Goal: Task Accomplishment & Management: Manage account settings

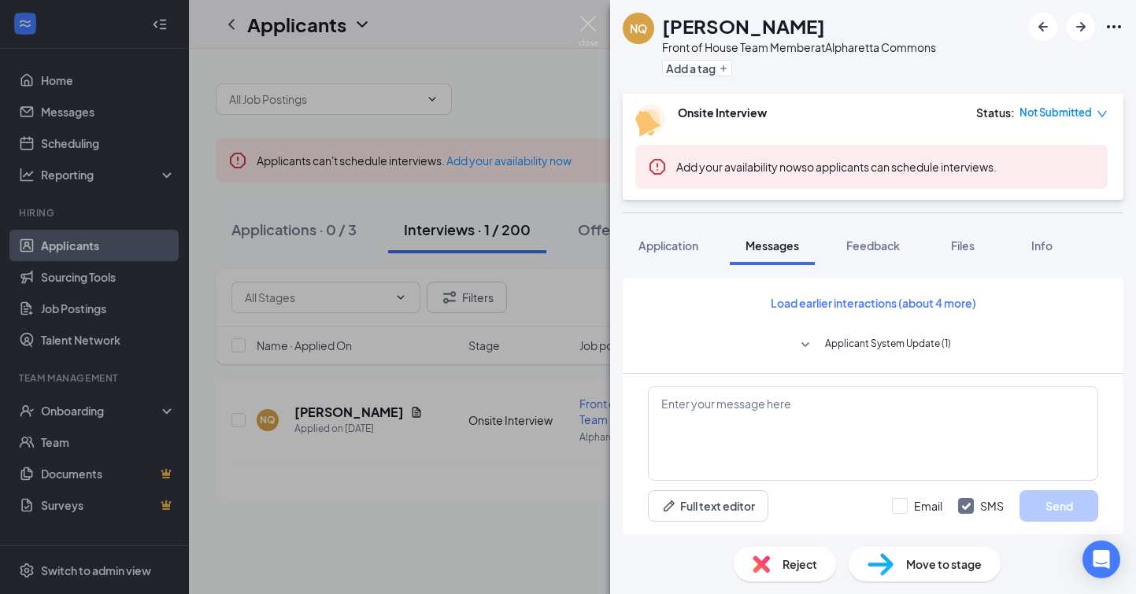
scroll to position [867, 0]
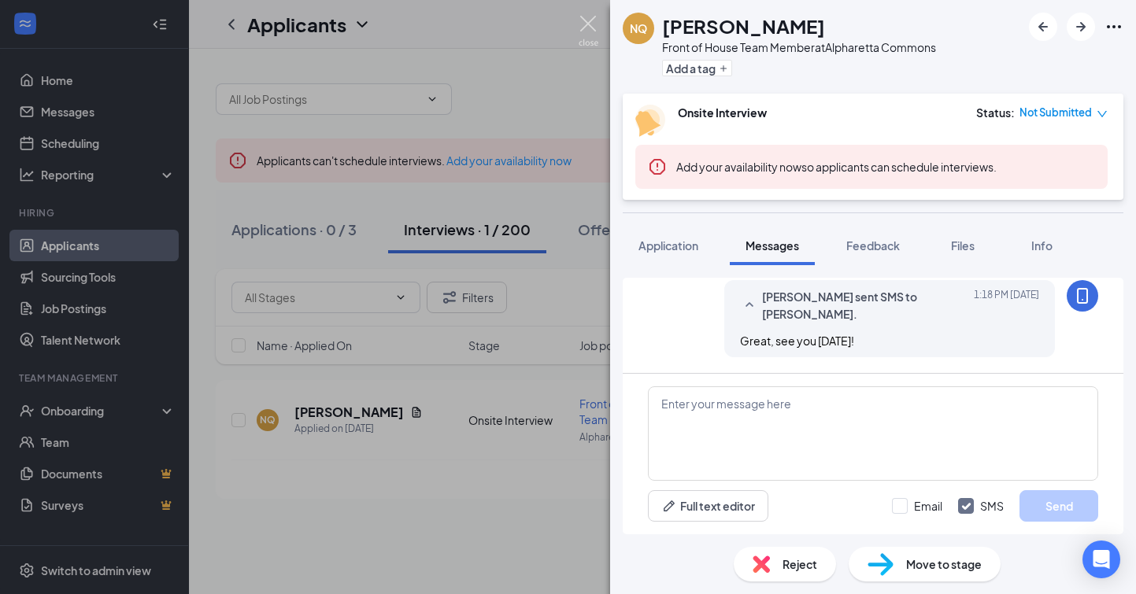
click at [584, 26] on img at bounding box center [589, 31] width 20 height 31
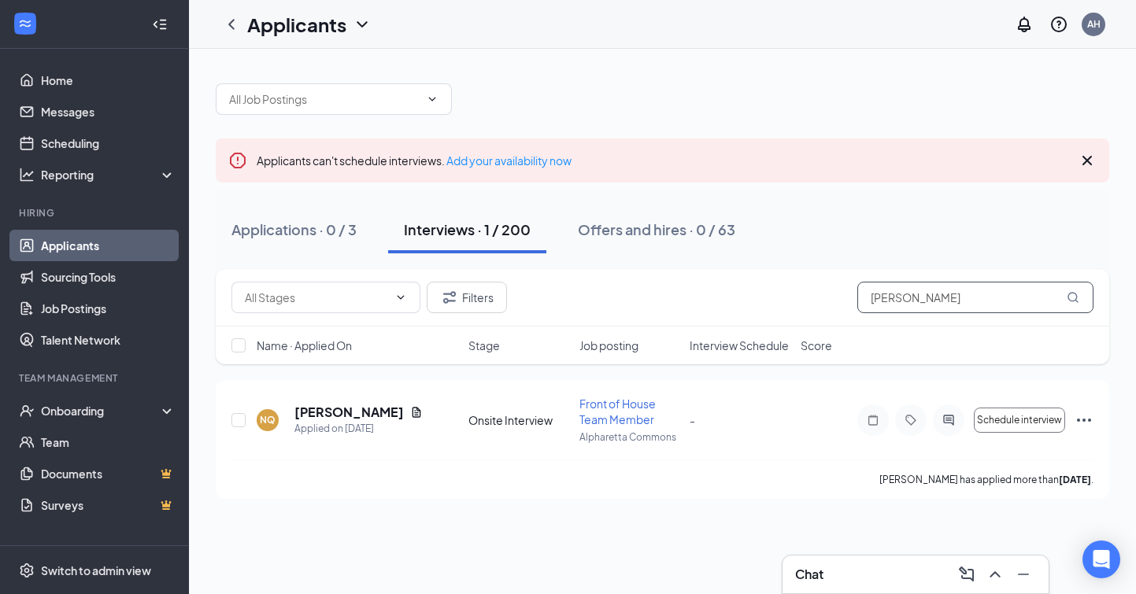
click at [954, 294] on input "Nicolas" at bounding box center [975, 297] width 236 height 31
type input "N"
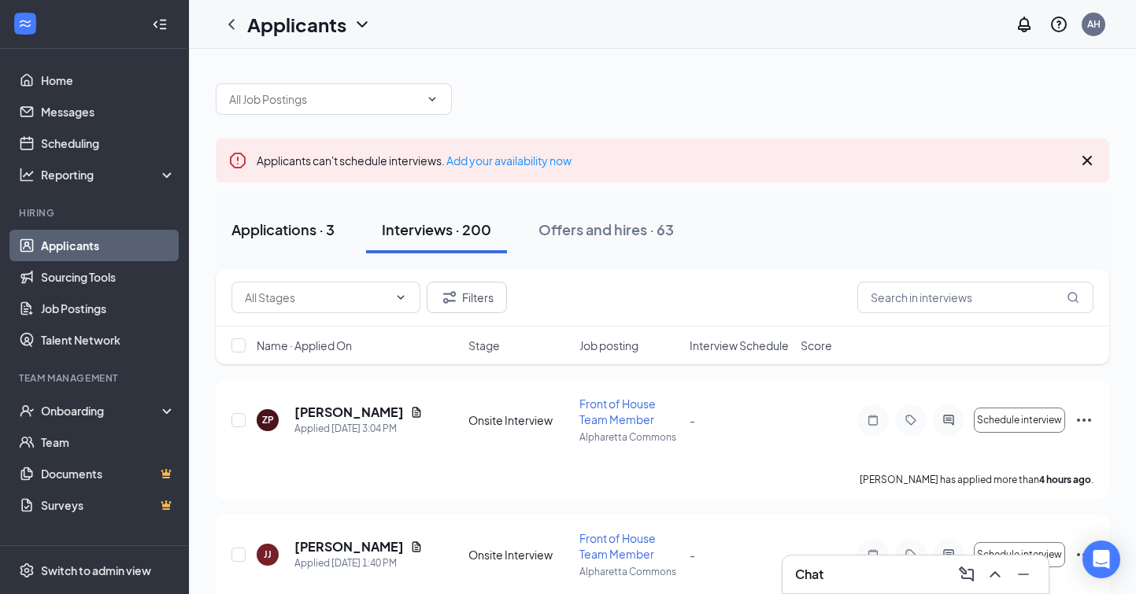
click at [276, 225] on div "Applications · 3" at bounding box center [282, 230] width 103 height 20
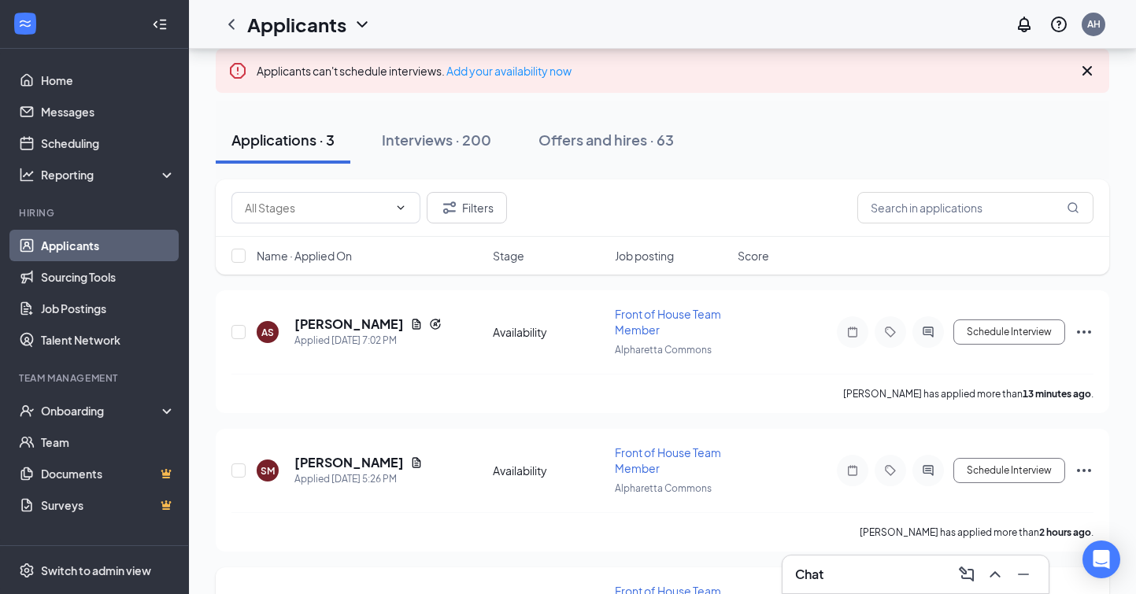
scroll to position [87, 0]
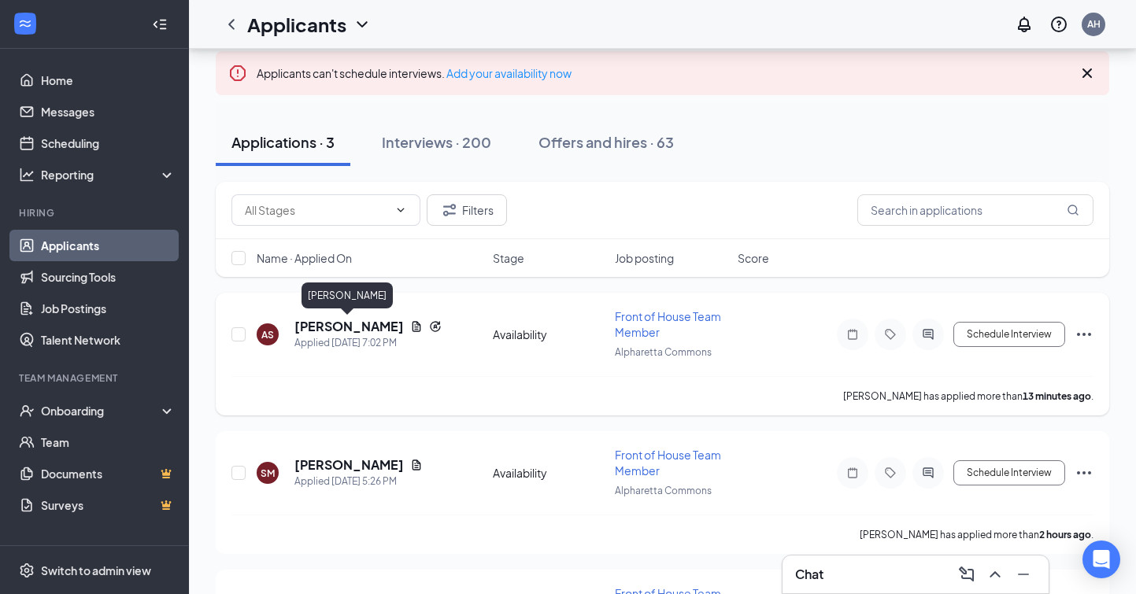
click at [355, 325] on h5 "[PERSON_NAME]" at bounding box center [348, 326] width 109 height 17
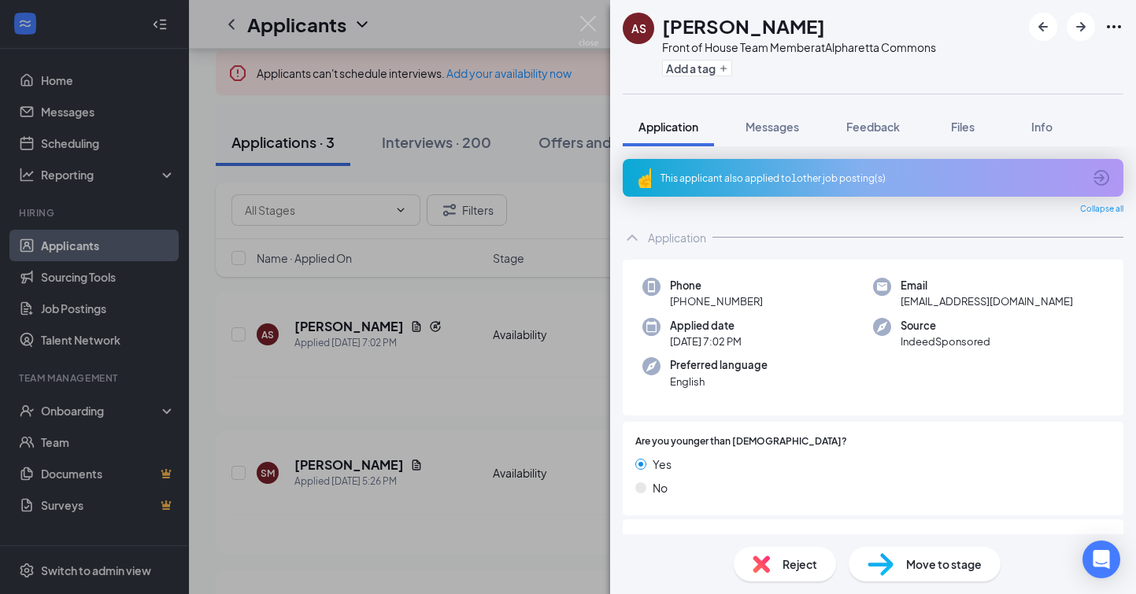
click at [765, 183] on div "This applicant also applied to 1 other job posting(s)" at bounding box center [872, 178] width 422 height 13
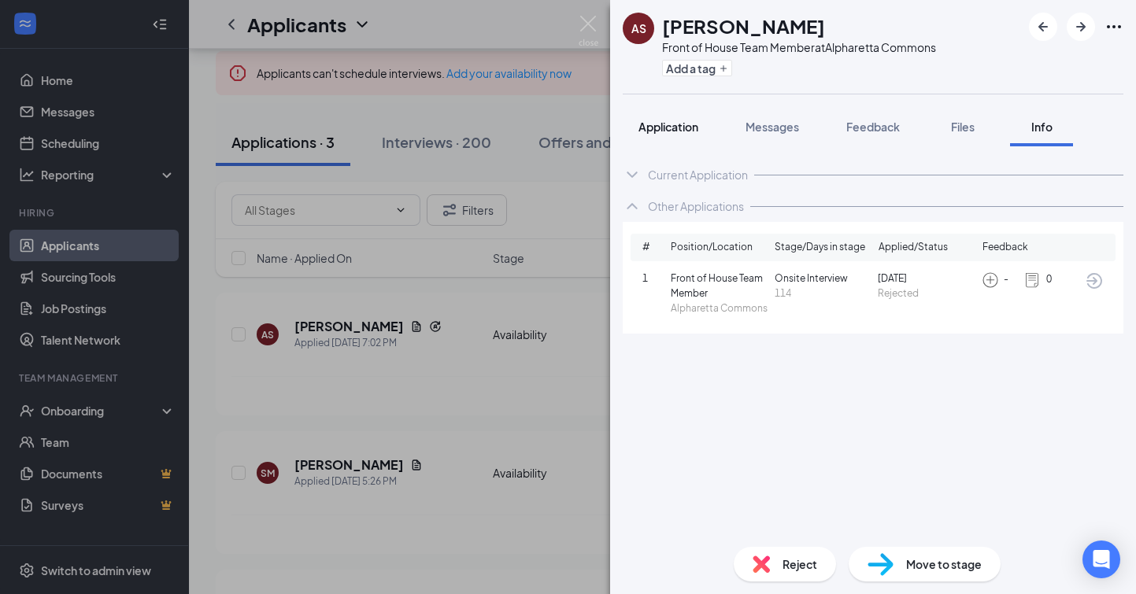
click at [676, 129] on span "Application" at bounding box center [669, 127] width 60 height 14
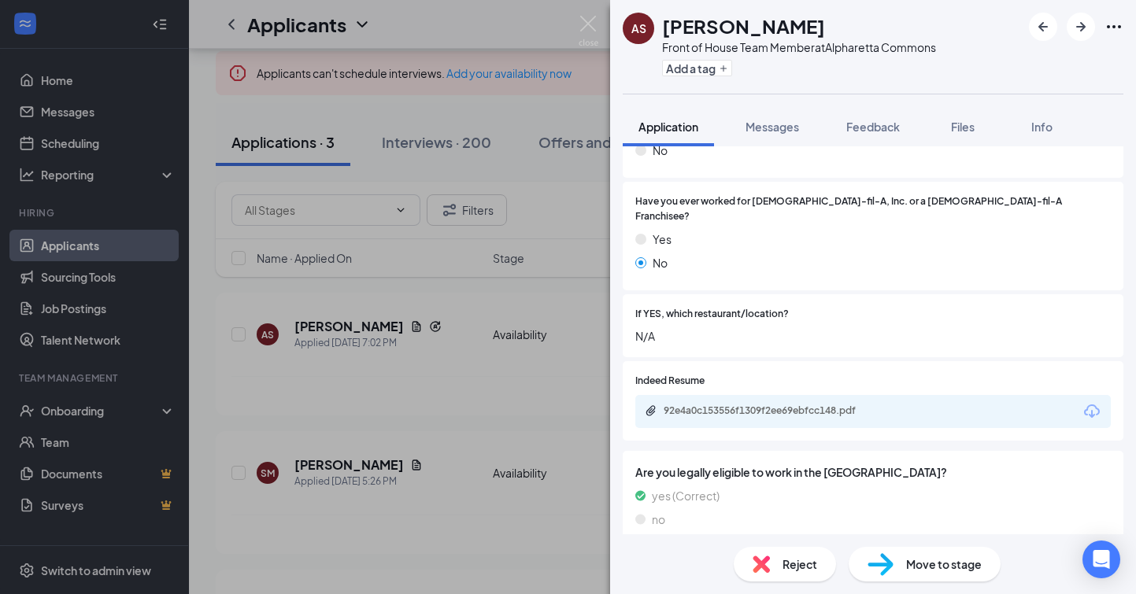
scroll to position [436, 0]
click at [772, 404] on div "92e4a0c153556f1309f2ee69ebfcc148.pdf" at bounding box center [772, 411] width 255 height 15
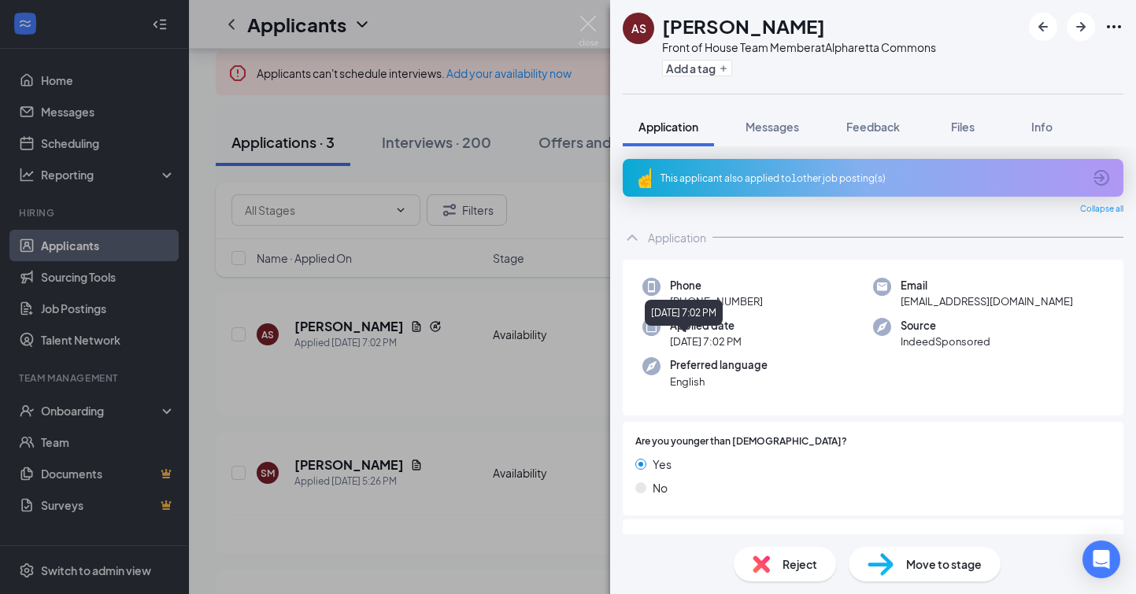
scroll to position [0, 0]
click at [588, 25] on img at bounding box center [589, 31] width 20 height 31
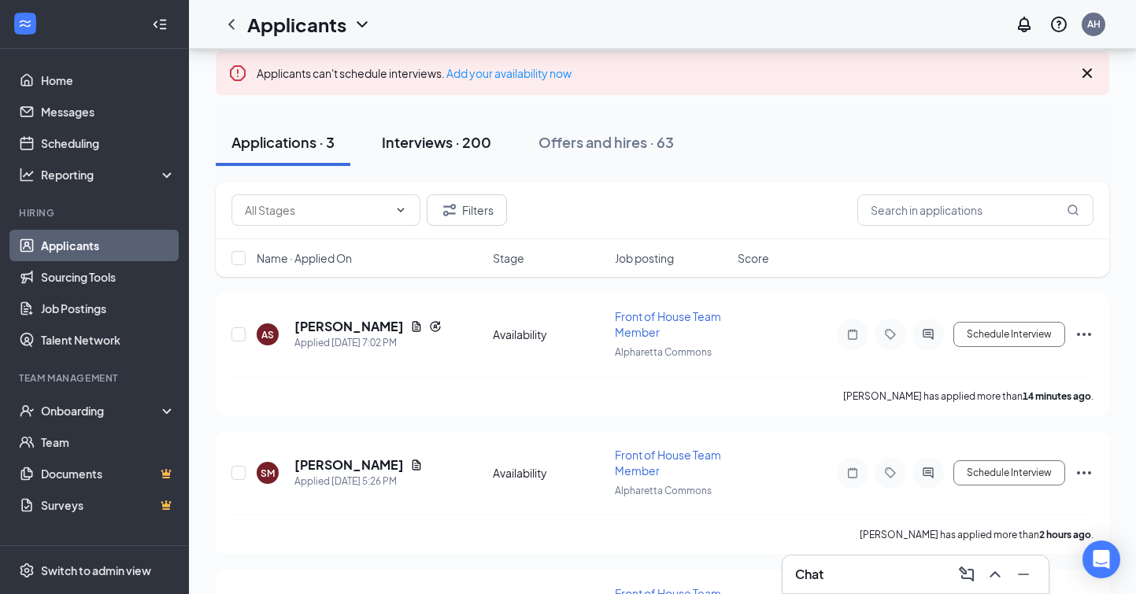
click at [446, 139] on div "Interviews · 200" at bounding box center [436, 142] width 109 height 20
